Goal: Book appointment/travel/reservation

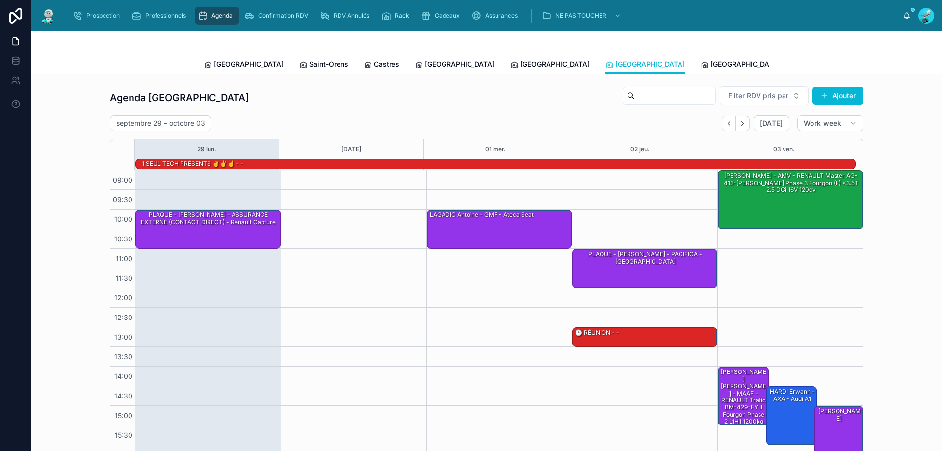
click at [470, 53] on div at bounding box center [486, 43] width 565 height 24
click at [520, 60] on span "[GEOGRAPHIC_DATA]" at bounding box center [555, 64] width 70 height 10
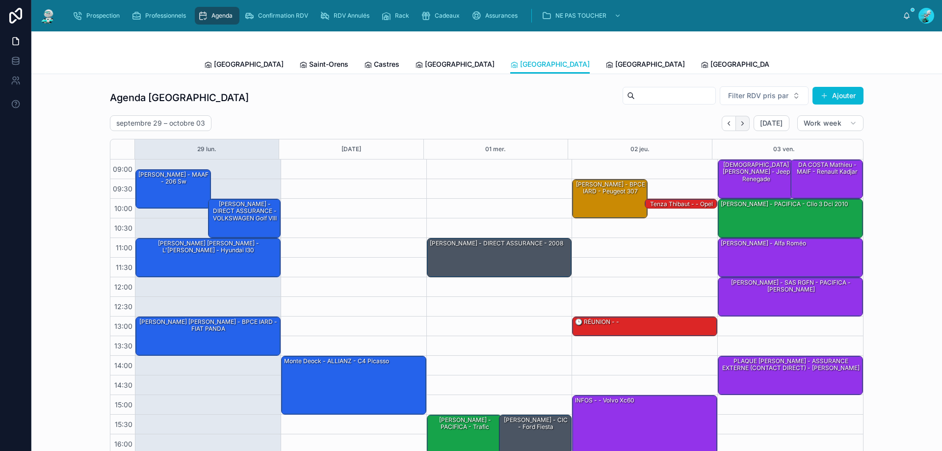
click at [738, 117] on button "Next" at bounding box center [743, 123] width 14 height 15
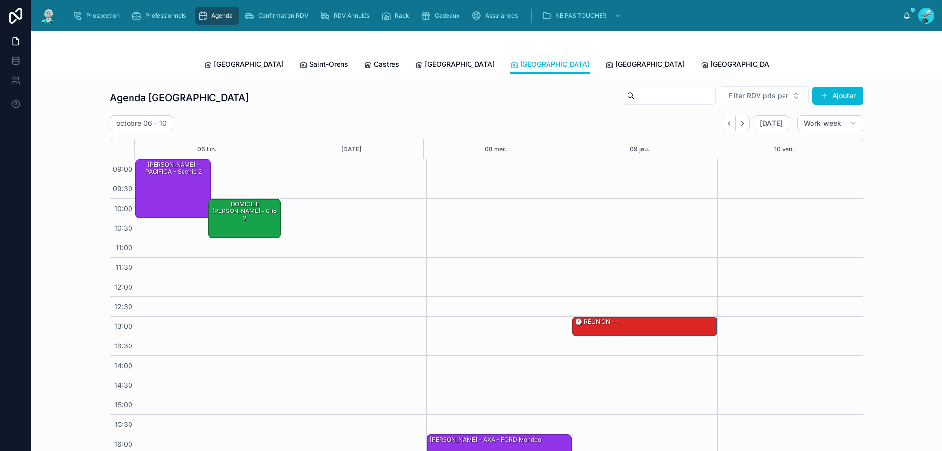
click at [888, 59] on span "Tous Centres" at bounding box center [909, 64] width 43 height 10
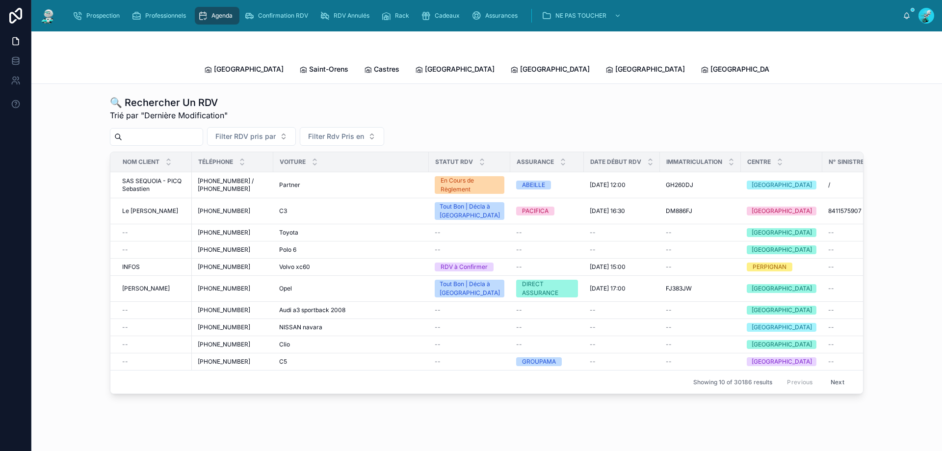
click at [170, 130] on input "text" at bounding box center [162, 137] width 80 height 14
drag, startPoint x: 467, startPoint y: 102, endPoint x: 467, endPoint y: 118, distance: 16.2
click at [467, 118] on div "🔍 Rechercher Un RDV Trié par "Dernière Modification" Filter RDV pris par Filter…" at bounding box center [487, 245] width 754 height 298
click at [203, 128] on div at bounding box center [156, 137] width 93 height 18
click at [203, 131] on input "text" at bounding box center [162, 137] width 80 height 14
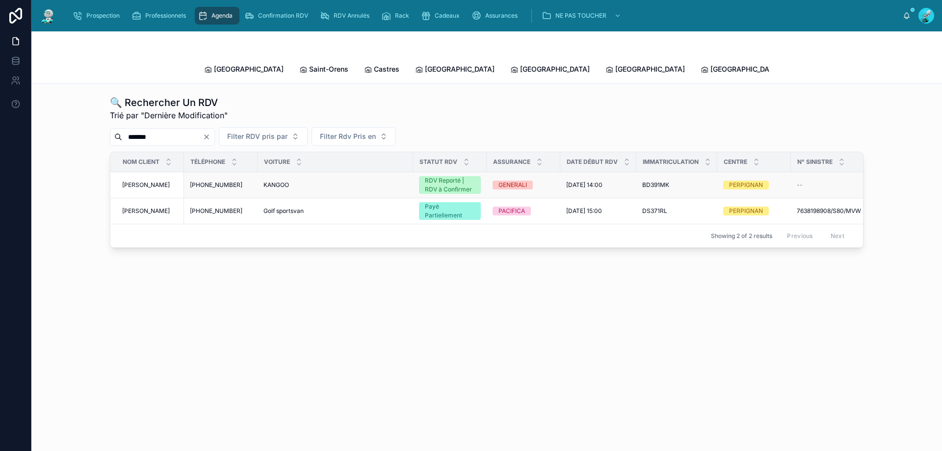
type input "*******"
drag, startPoint x: 462, startPoint y: 165, endPoint x: 433, endPoint y: 172, distance: 30.3
drag, startPoint x: 433, startPoint y: 172, endPoint x: 467, endPoint y: 134, distance: 51.1
click at [467, 134] on div "******* Filter RDV pris par Filter Rdv Pris en" at bounding box center [487, 136] width 754 height 19
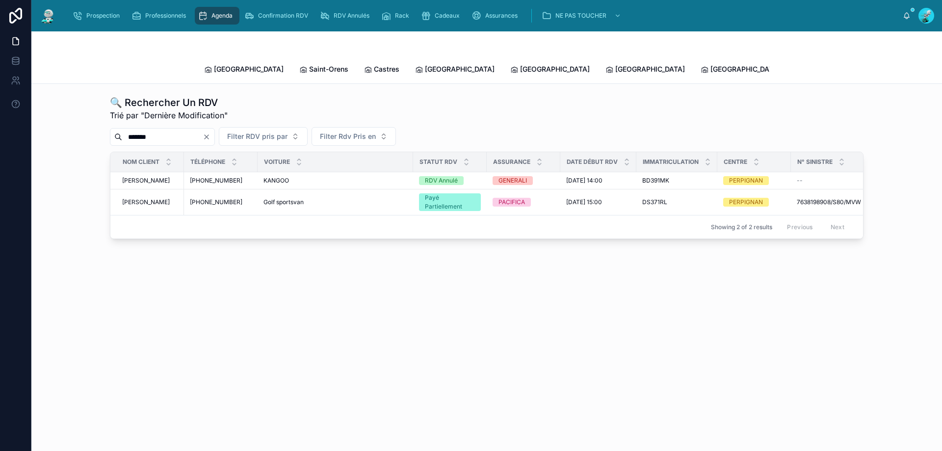
click at [210, 133] on icon "Clear" at bounding box center [207, 137] width 8 height 8
click at [250, 73] on div "Toulouse Saint-[PERSON_NAME] Castres [GEOGRAPHIC_DATA] [GEOGRAPHIC_DATA] [GEOGR…" at bounding box center [486, 69] width 565 height 28
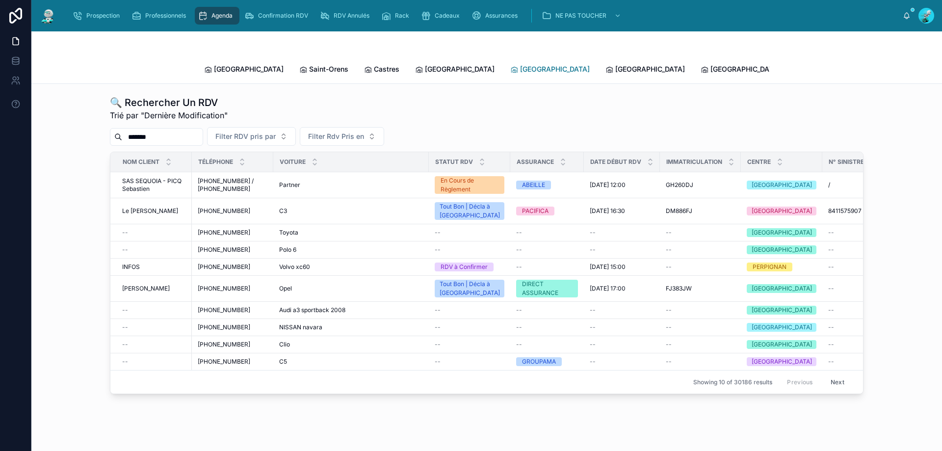
click at [520, 66] on span "[GEOGRAPHIC_DATA]" at bounding box center [555, 69] width 70 height 10
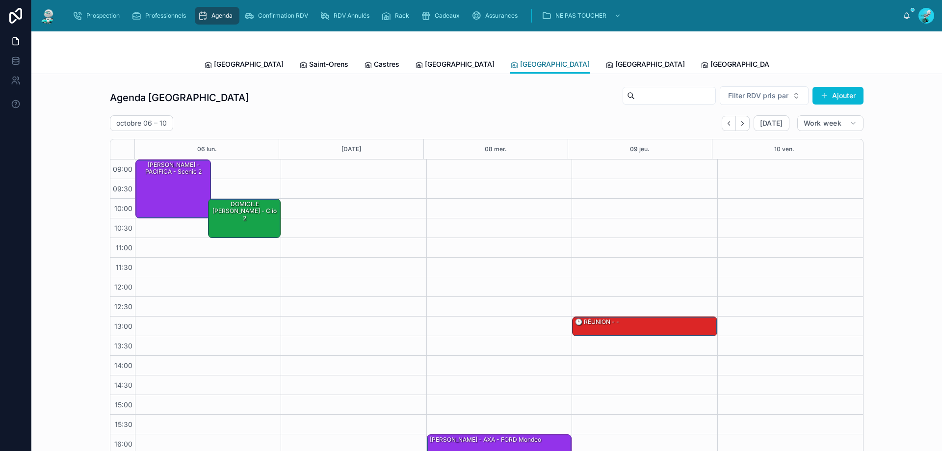
scroll to position [53, 0]
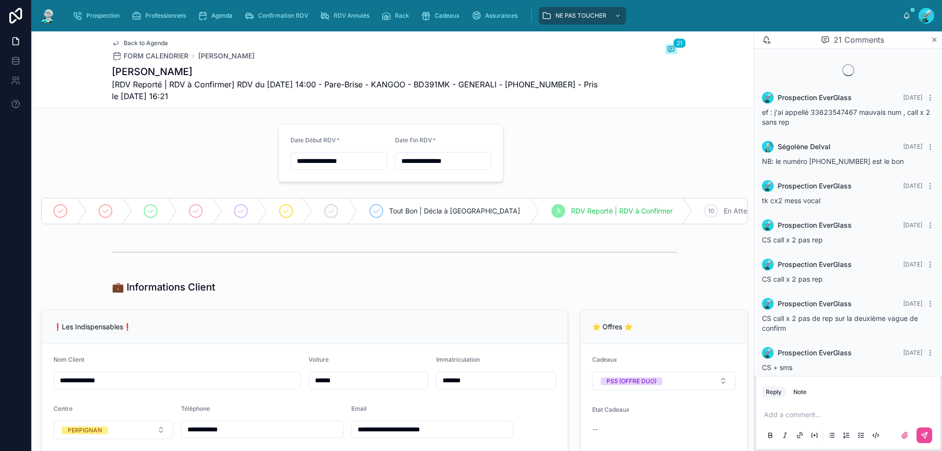
scroll to position [891, 0]
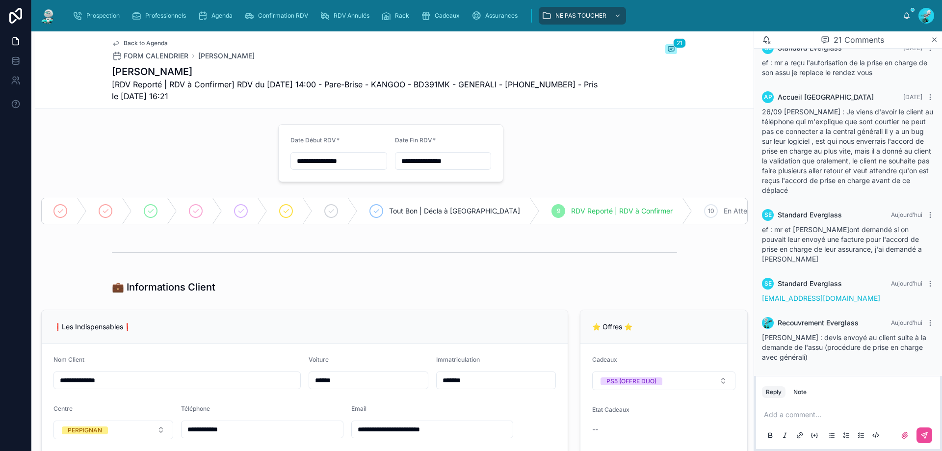
click at [798, 414] on p at bounding box center [850, 415] width 172 height 10
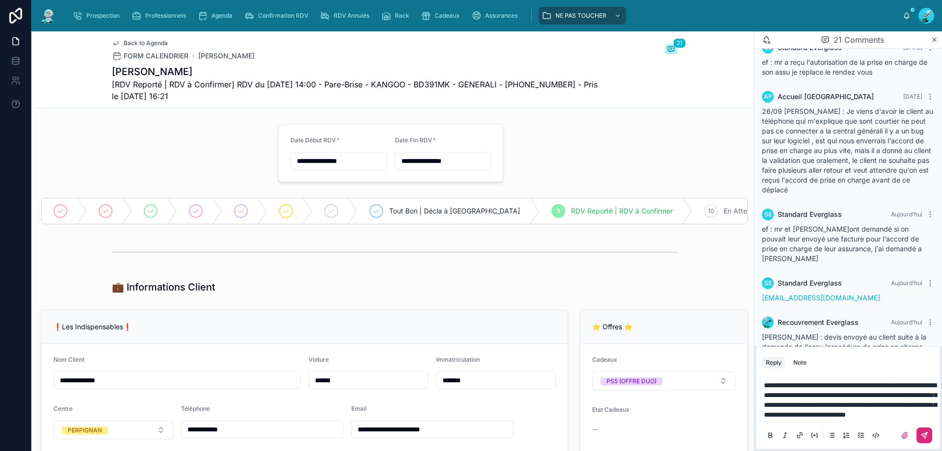
click at [924, 436] on icon at bounding box center [924, 435] width 8 height 8
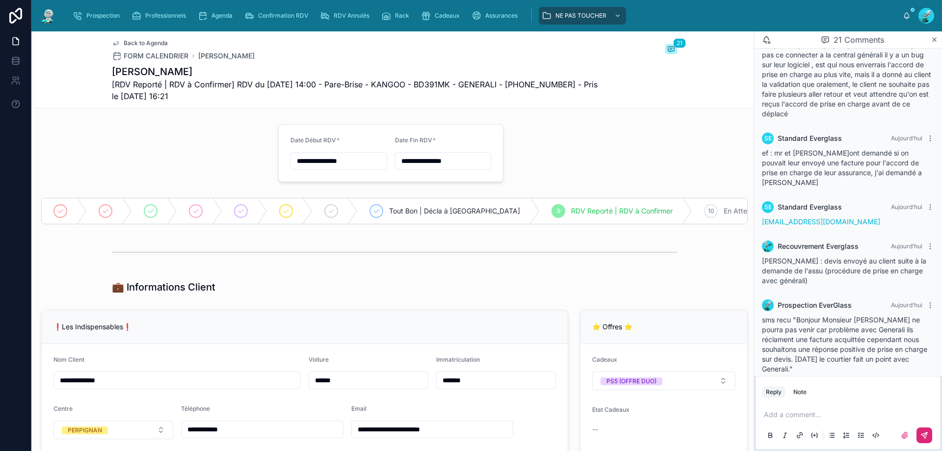
scroll to position [970, 0]
click at [640, 262] on div at bounding box center [394, 252] width 565 height 25
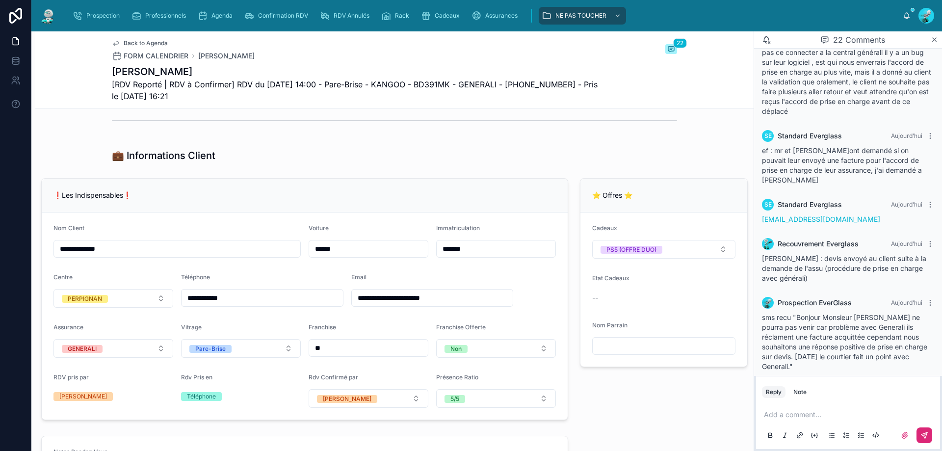
scroll to position [196, 0]
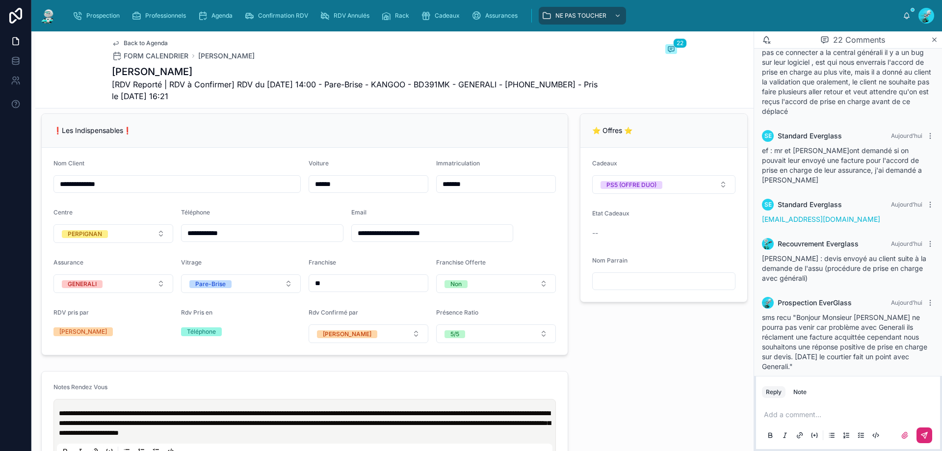
click at [786, 412] on p at bounding box center [850, 415] width 172 height 10
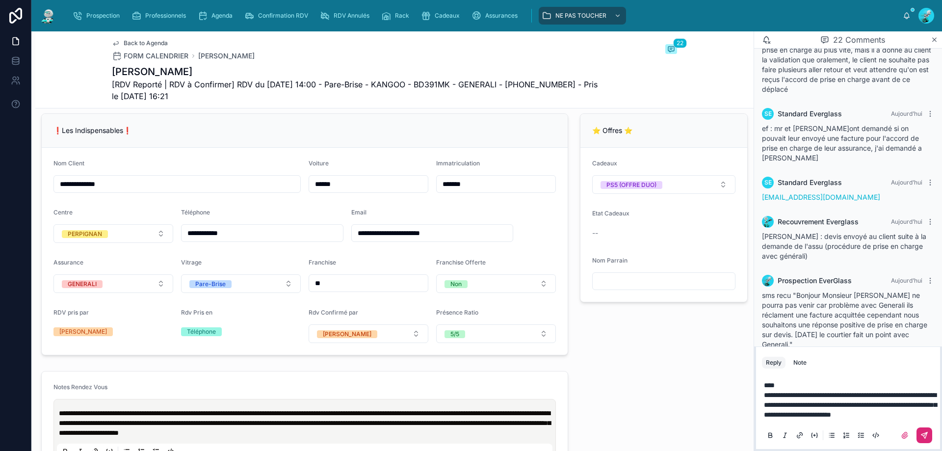
scroll to position [1009, 0]
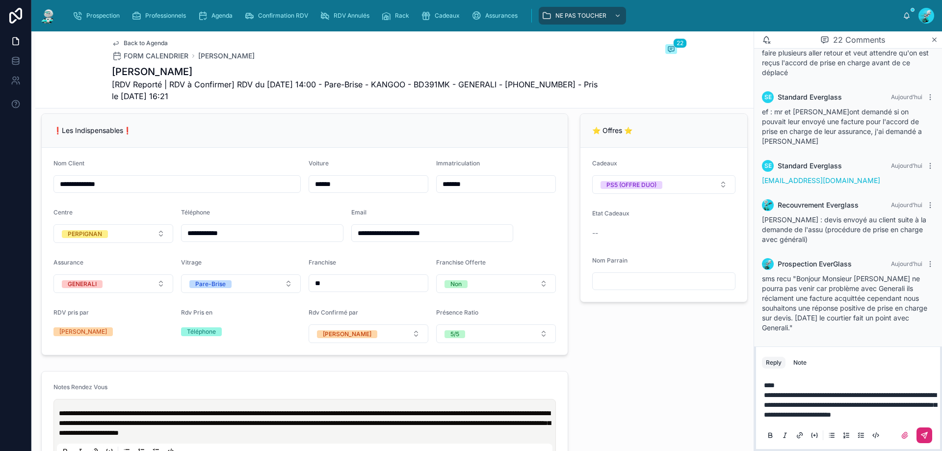
click at [923, 439] on icon at bounding box center [924, 435] width 8 height 8
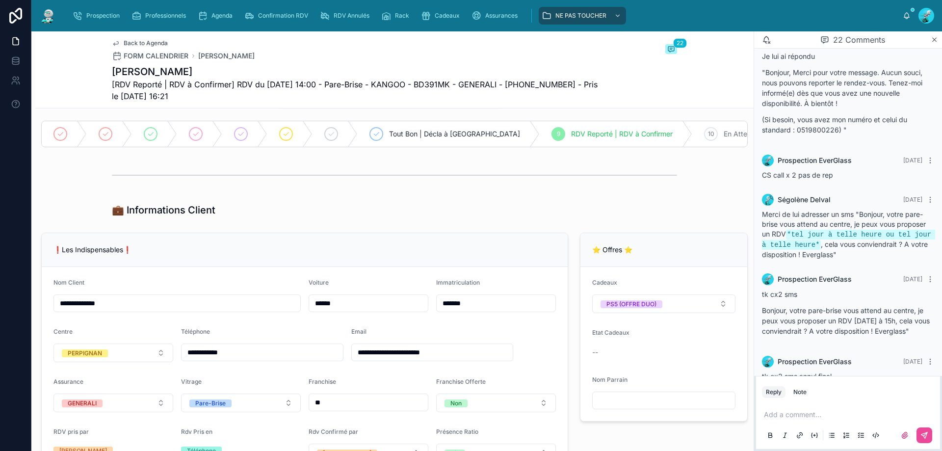
scroll to position [0, 0]
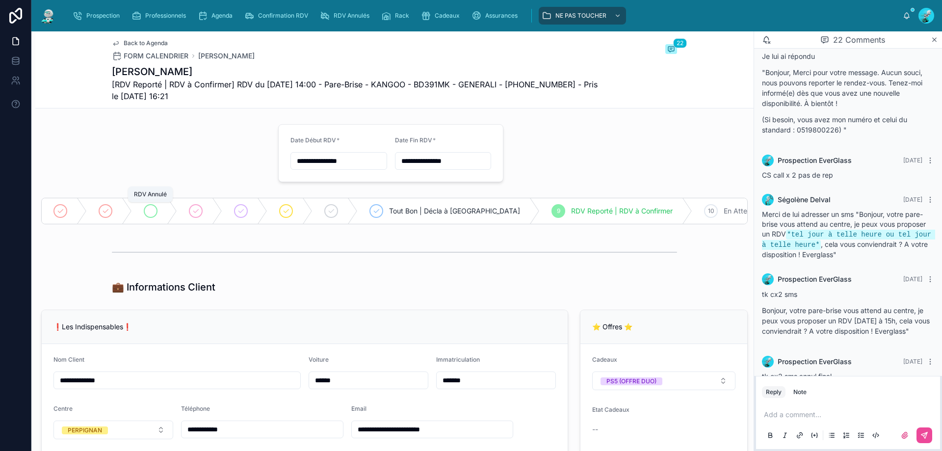
click at [152, 206] on div at bounding box center [151, 211] width 14 height 14
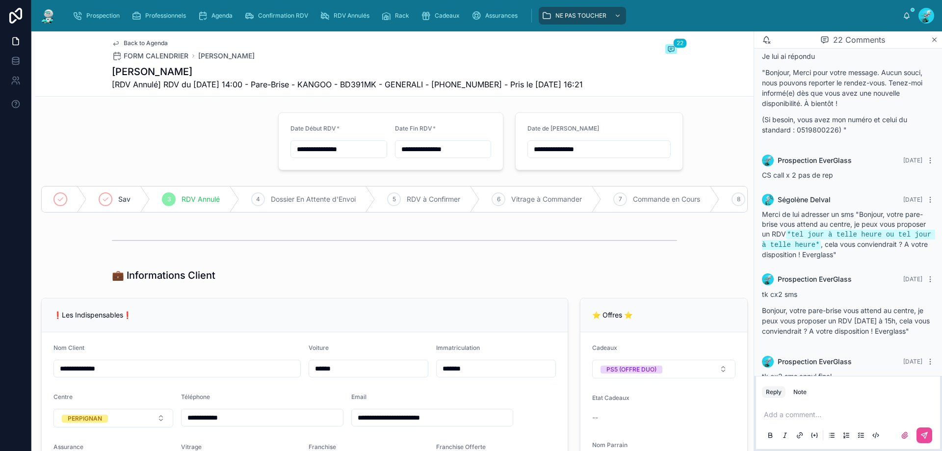
click at [547, 145] on input "**********" at bounding box center [599, 149] width 142 height 14
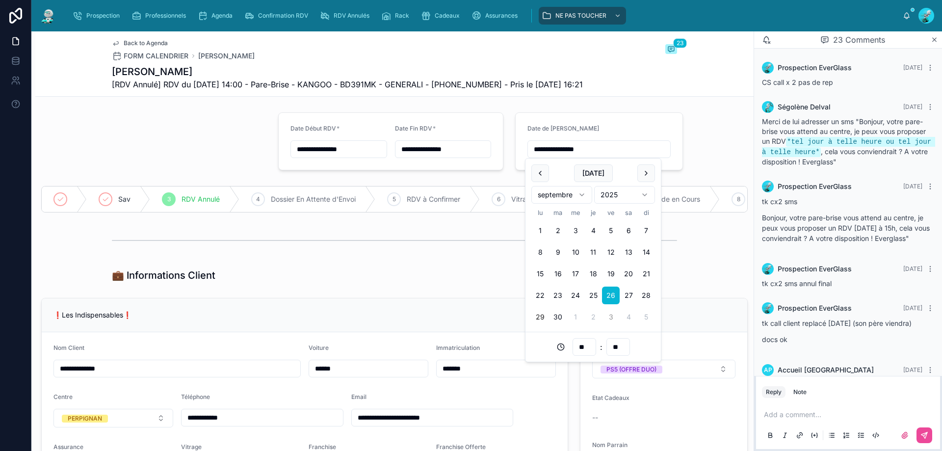
scroll to position [398, 0]
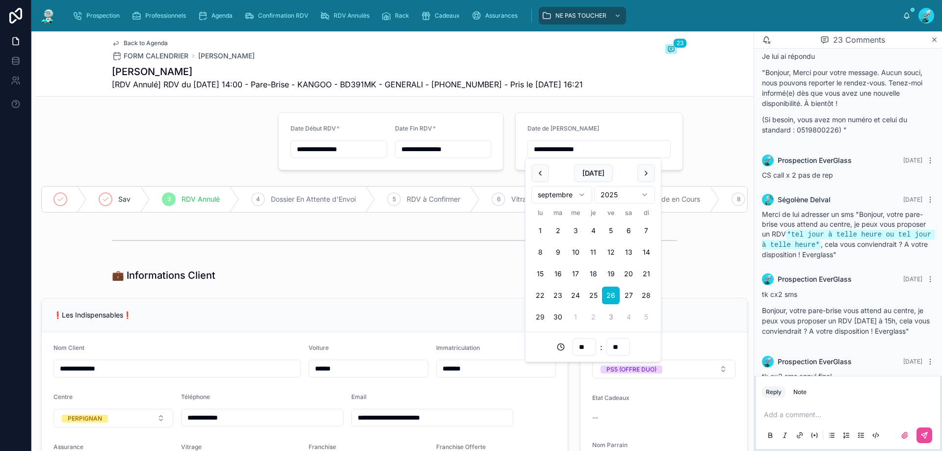
click at [606, 317] on button "3" at bounding box center [611, 317] width 18 height 18
type input "**********"
click at [426, 282] on div "💼 Informations Client" at bounding box center [394, 275] width 565 height 14
